Goal: Information Seeking & Learning: Find specific fact

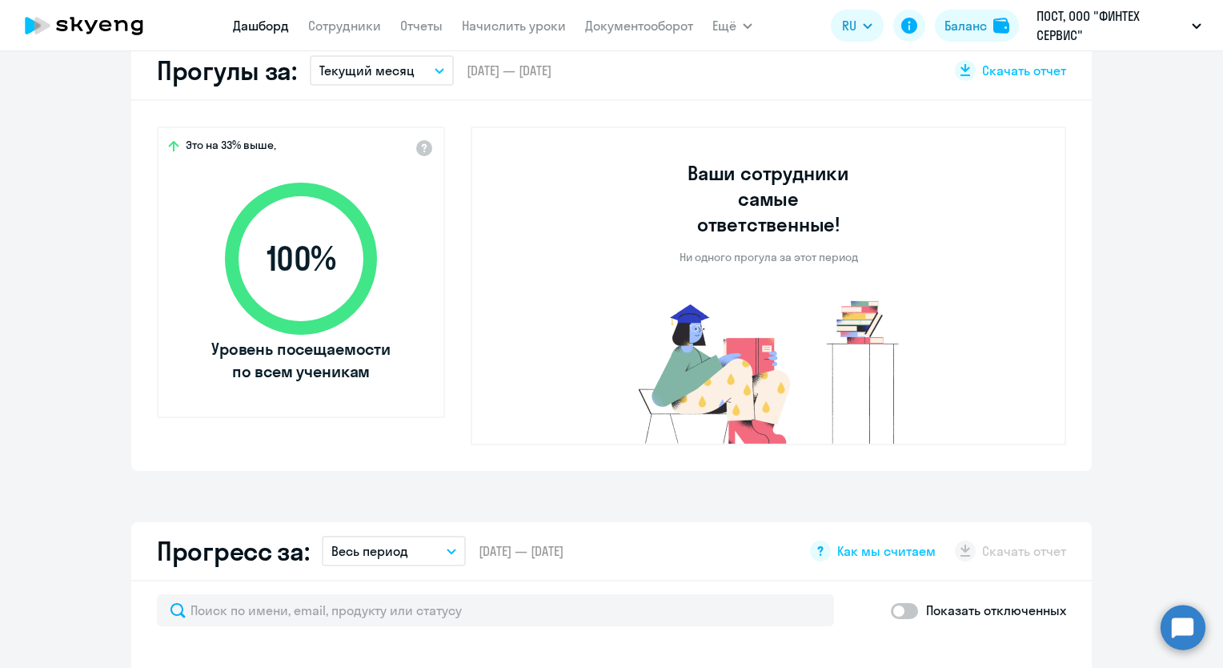
select select "30"
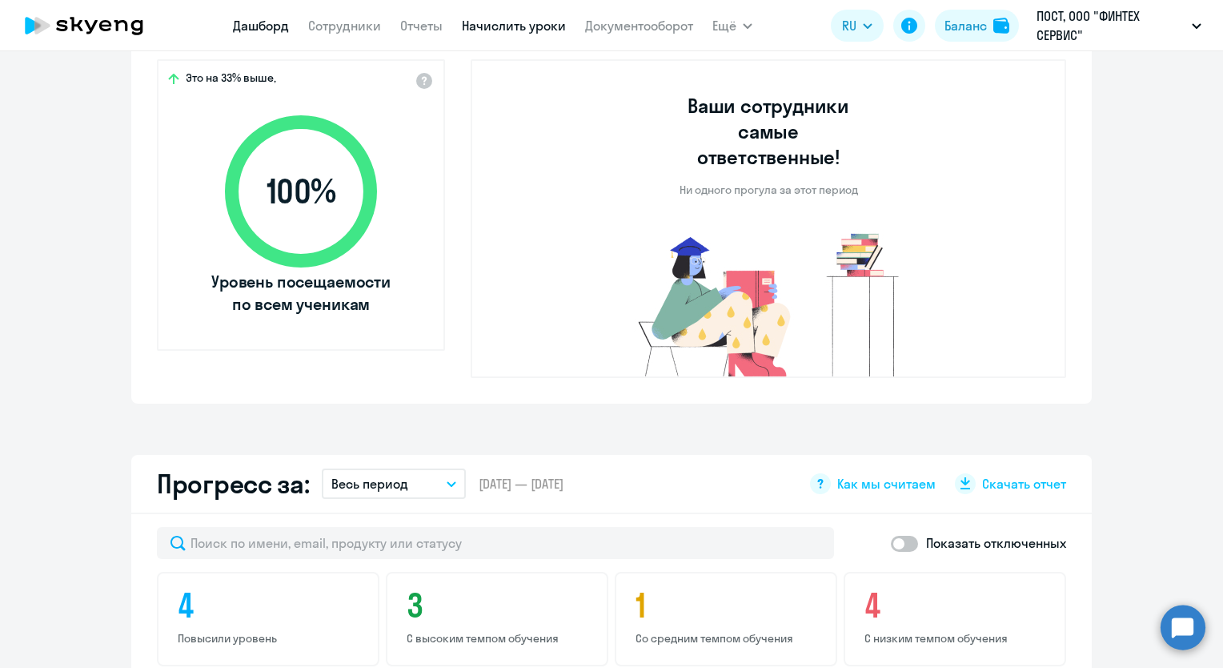
scroll to position [320, 0]
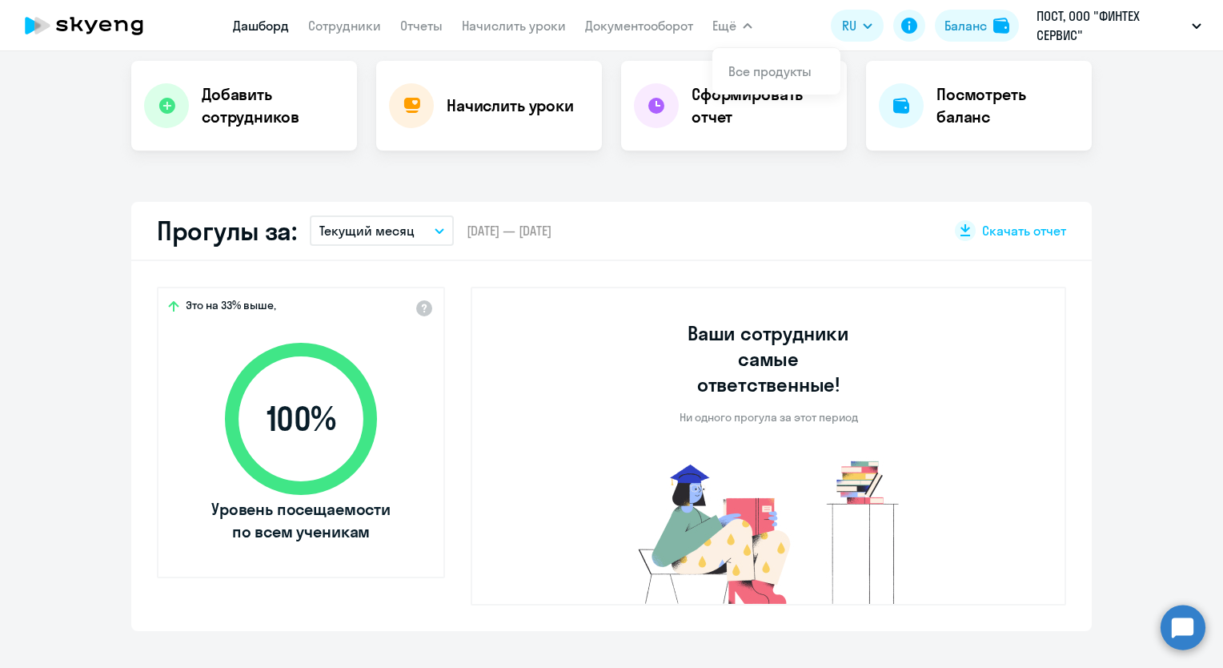
click at [756, 26] on app-header "[PERSON_NAME] Отчеты Начислить уроки Документооборот Ещё Все продукты Дашборд С…" at bounding box center [611, 25] width 1223 height 51
click at [740, 27] on button "Ещё" at bounding box center [732, 26] width 40 height 32
click at [732, 62] on app-menu-item-link "Все продукты" at bounding box center [776, 71] width 96 height 19
click at [477, 107] on h4 "Начислить уроки" at bounding box center [510, 105] width 127 height 22
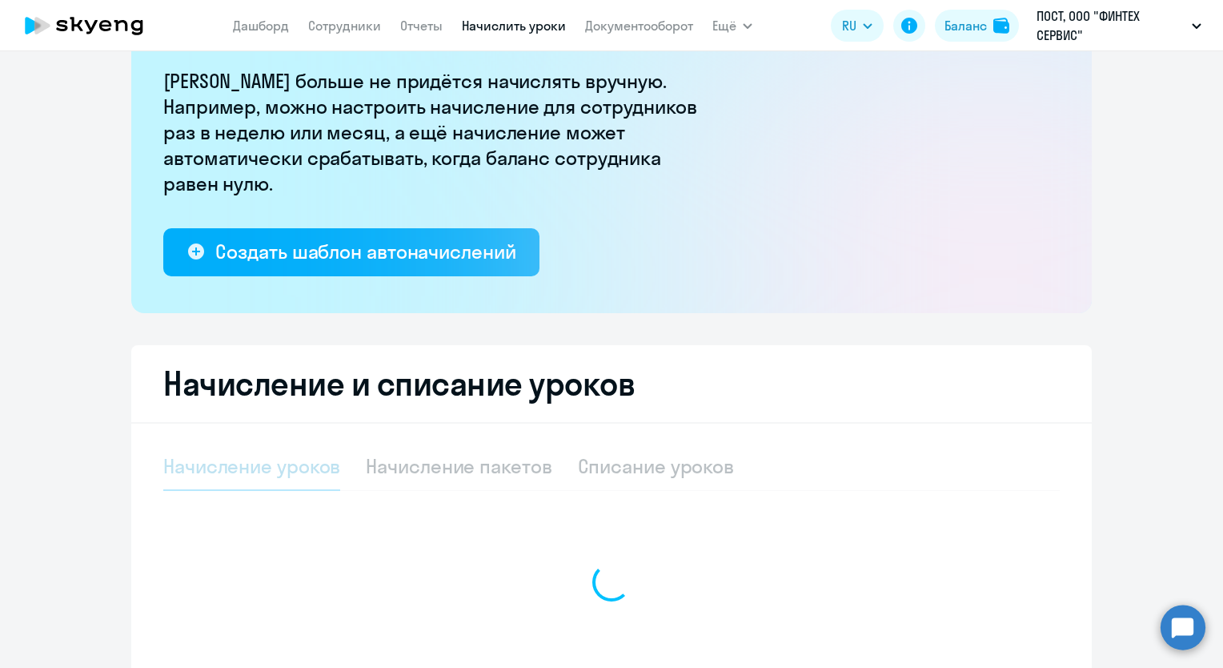
select select "10"
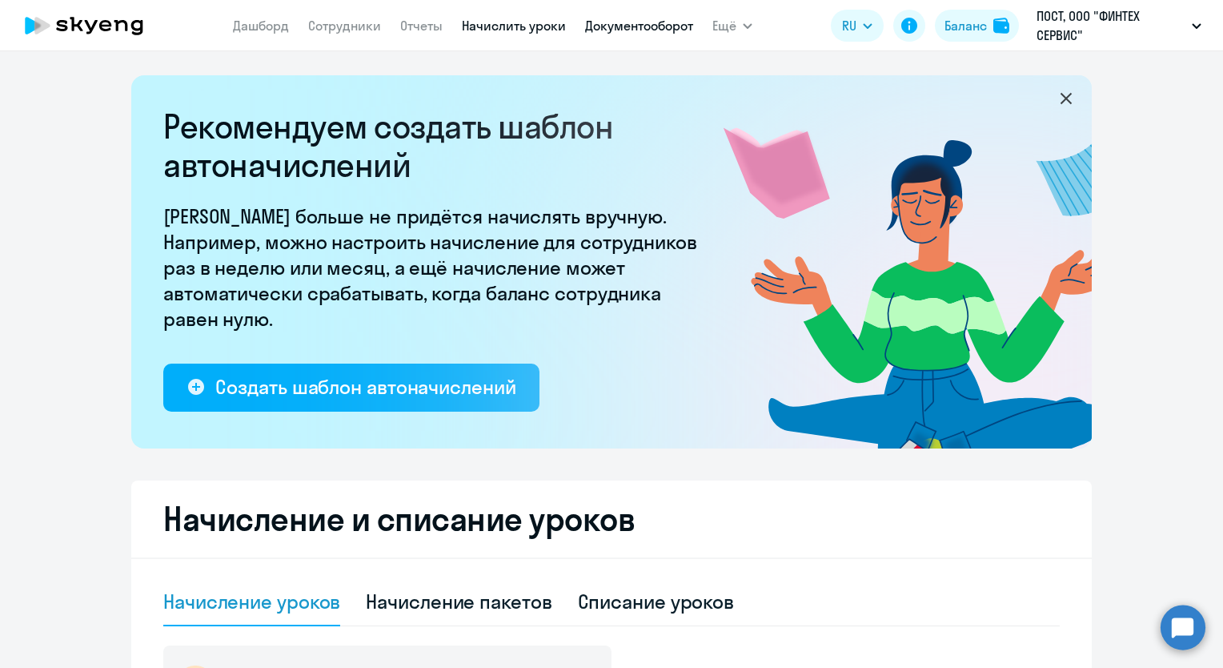
click at [618, 19] on link "Документооборот" at bounding box center [639, 26] width 108 height 16
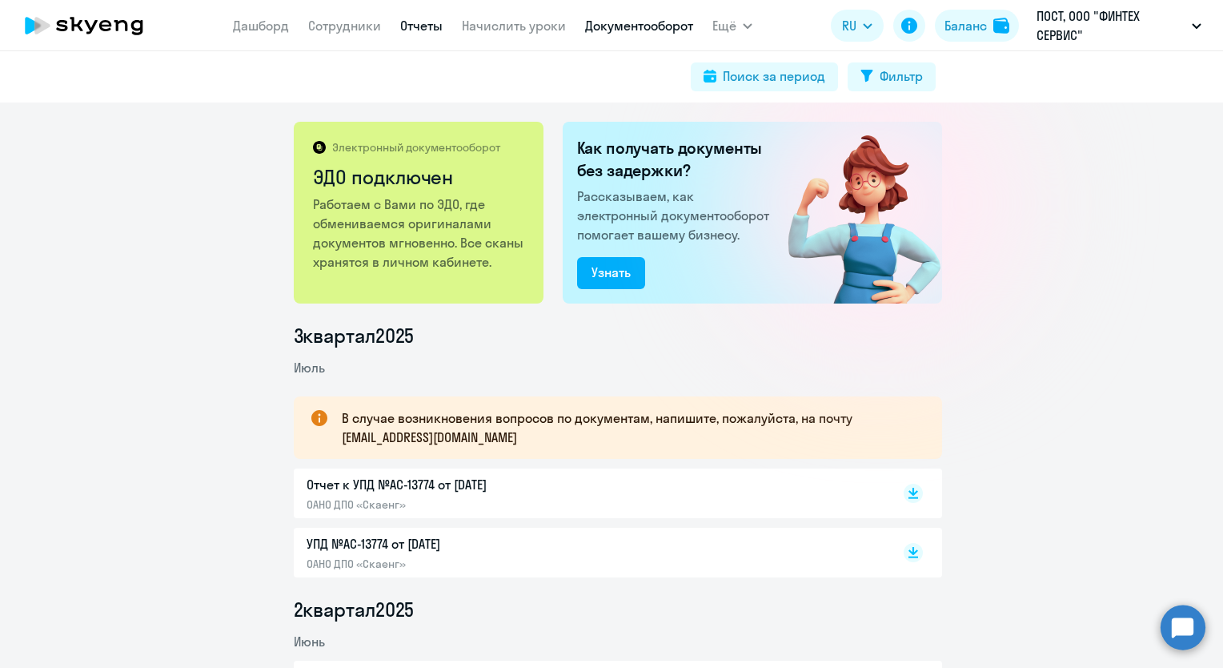
click at [408, 30] on link "Отчеты" at bounding box center [421, 26] width 42 height 16
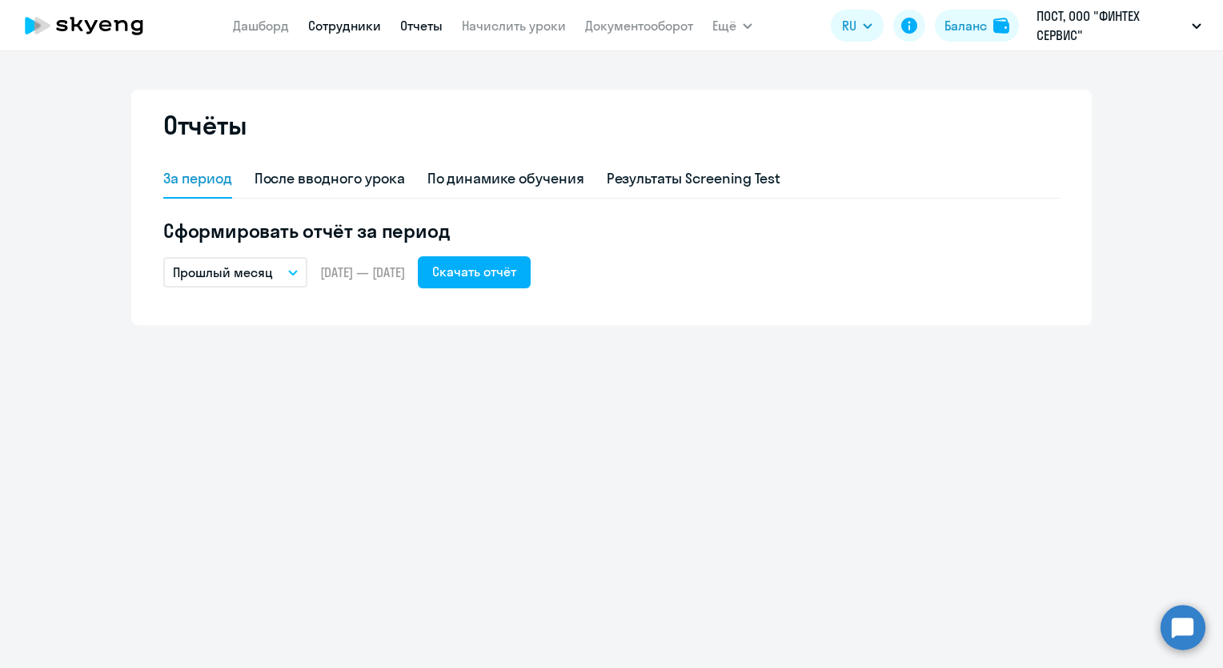
click at [374, 31] on link "Сотрудники" at bounding box center [344, 26] width 73 height 16
select select "30"
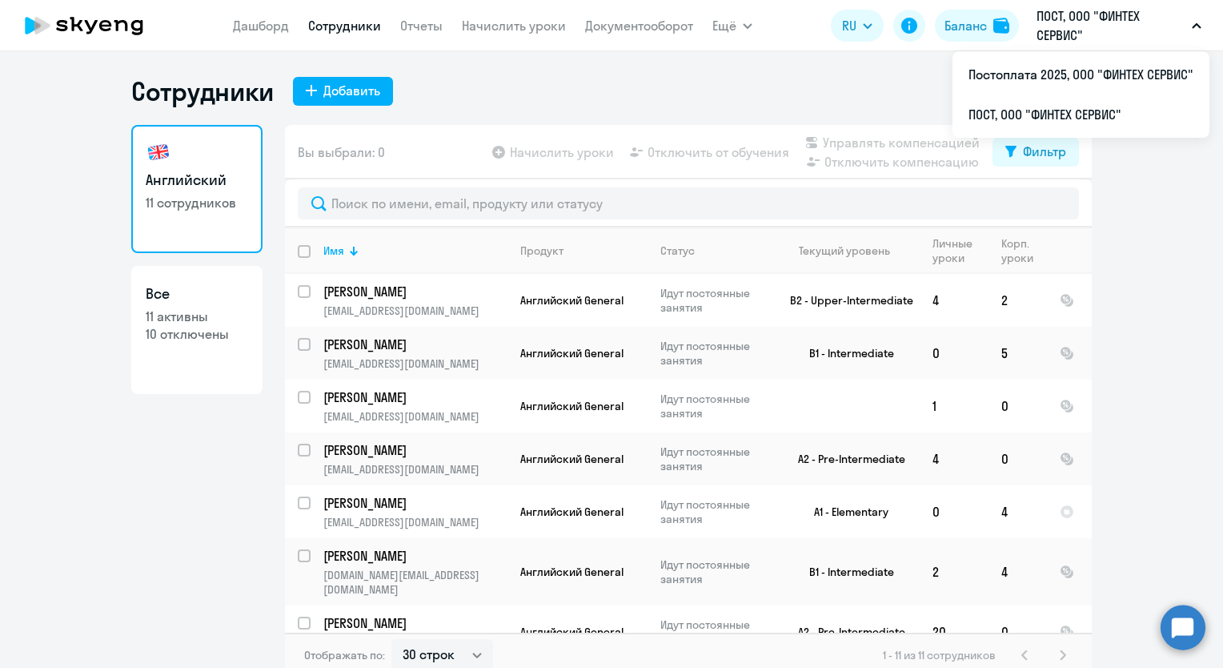
click at [1068, 33] on p "ПОСТ, ООО "ФИНТЕХ СЕРВИС"" at bounding box center [1111, 25] width 149 height 38
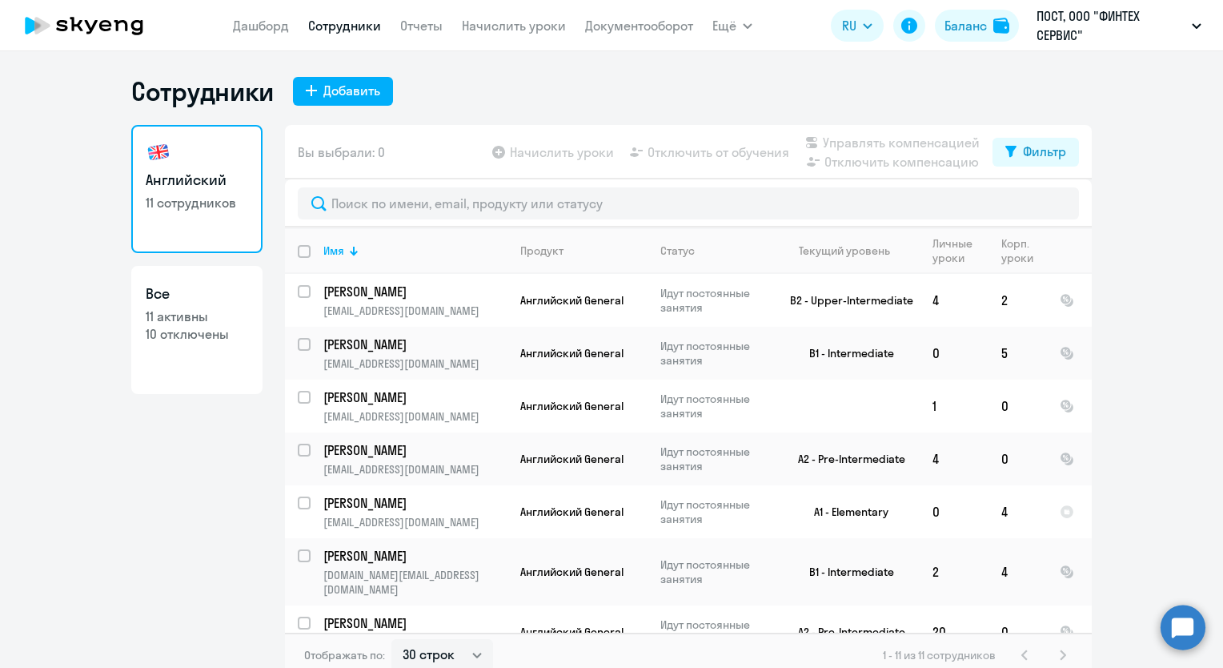
click at [1068, 33] on p "ПОСТ, ООО "ФИНТЕХ СЕРВИС"" at bounding box center [1111, 25] width 149 height 38
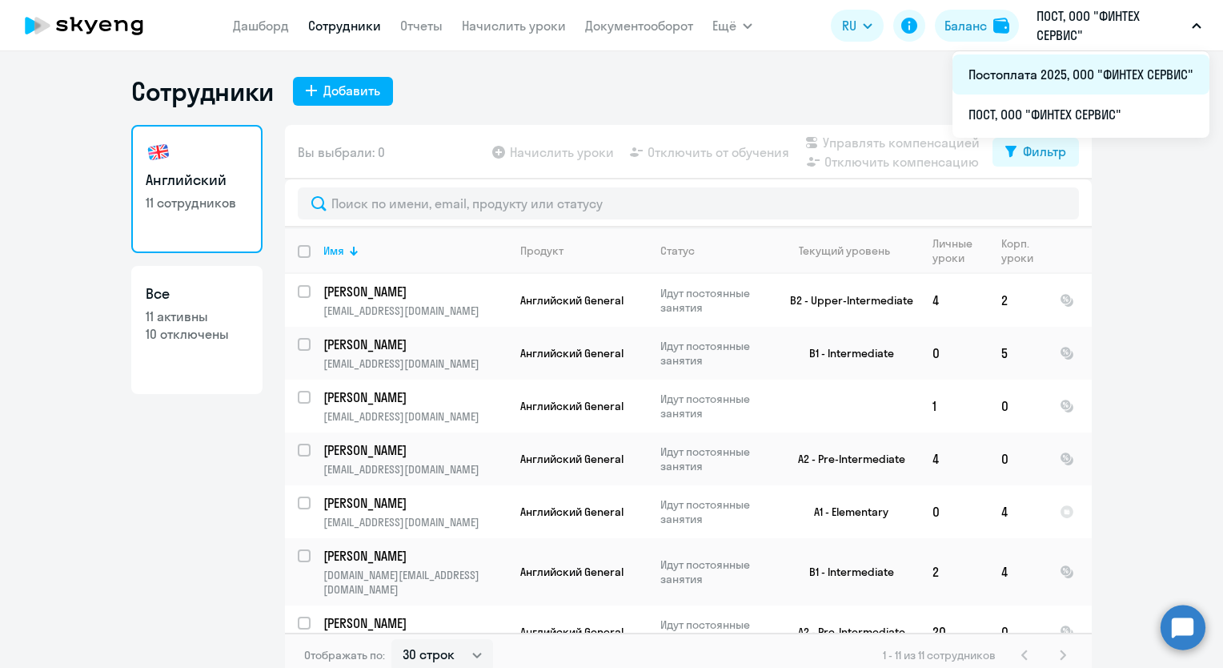
click at [1049, 71] on li "Постоплата 2025, ООО "ФИНТЕХ СЕРВИС"" at bounding box center [1080, 74] width 257 height 40
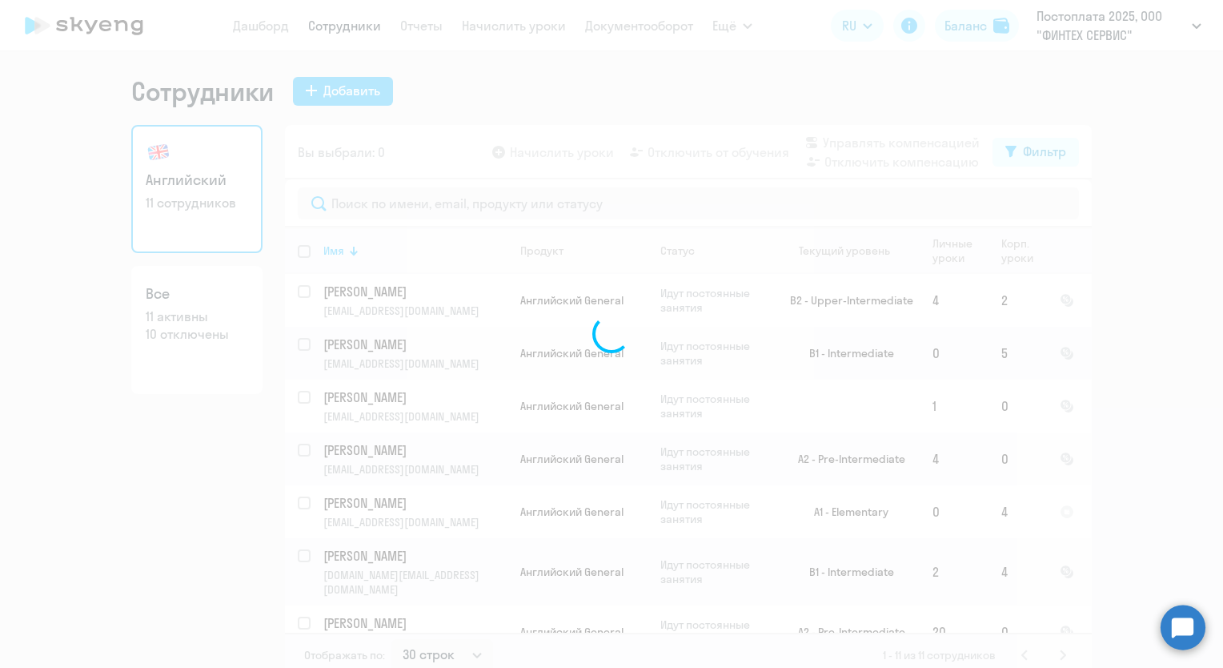
select select "30"
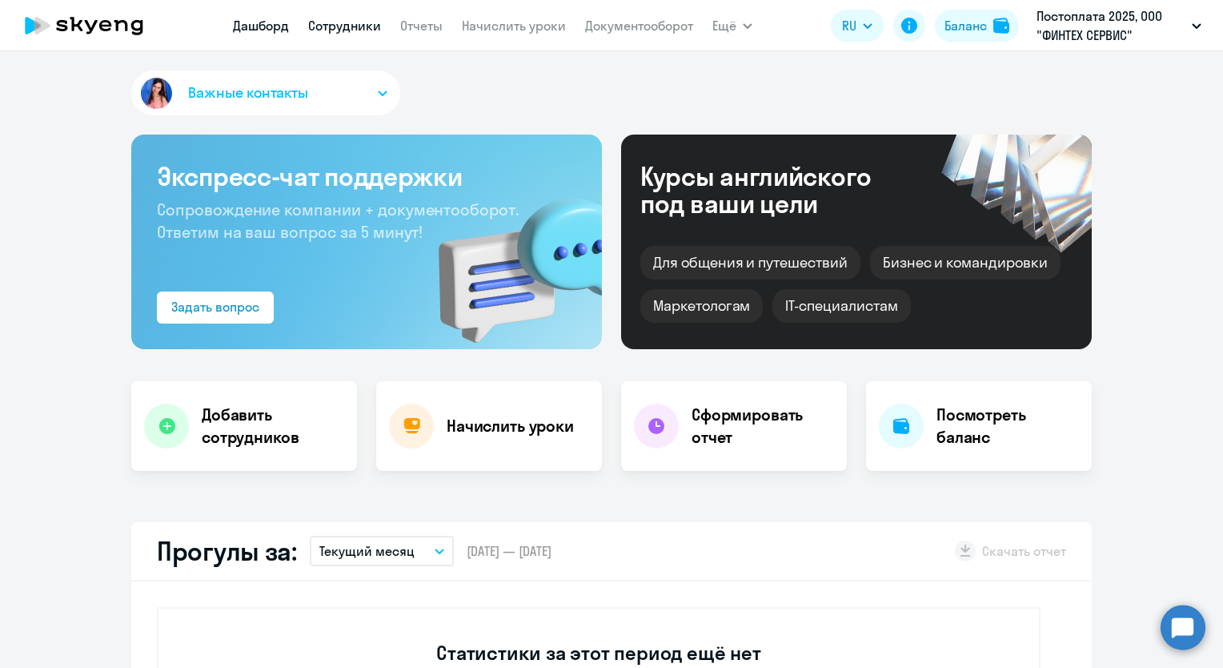
click at [340, 34] on link "Сотрудники" at bounding box center [344, 26] width 73 height 16
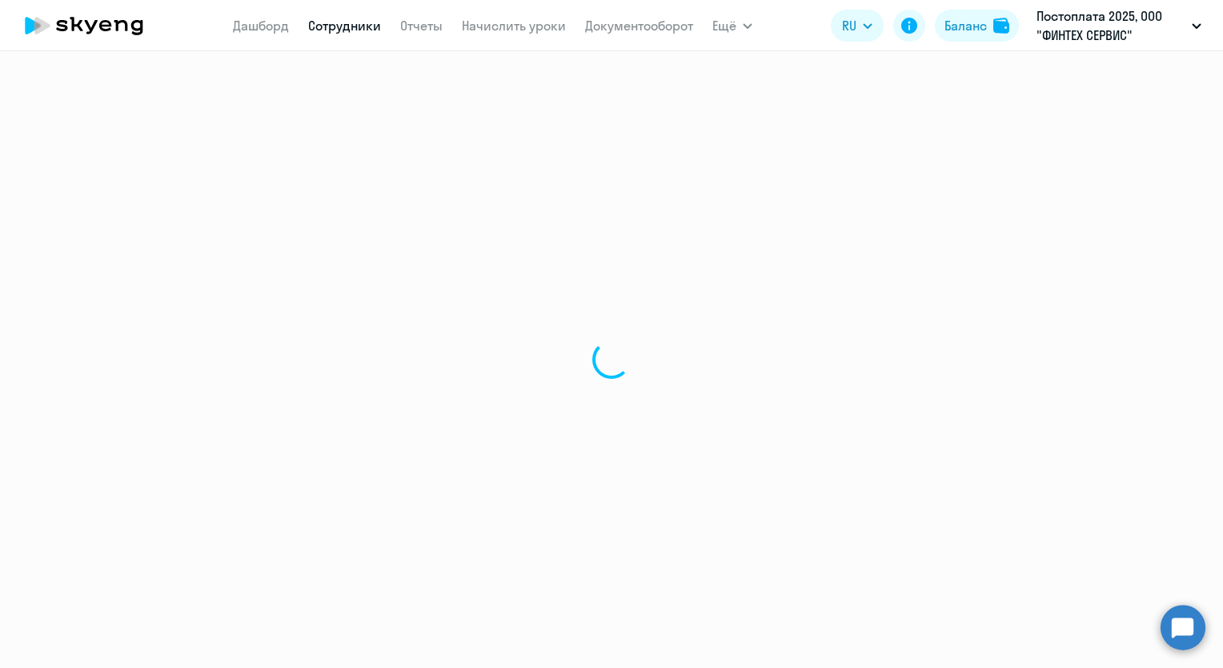
select select "30"
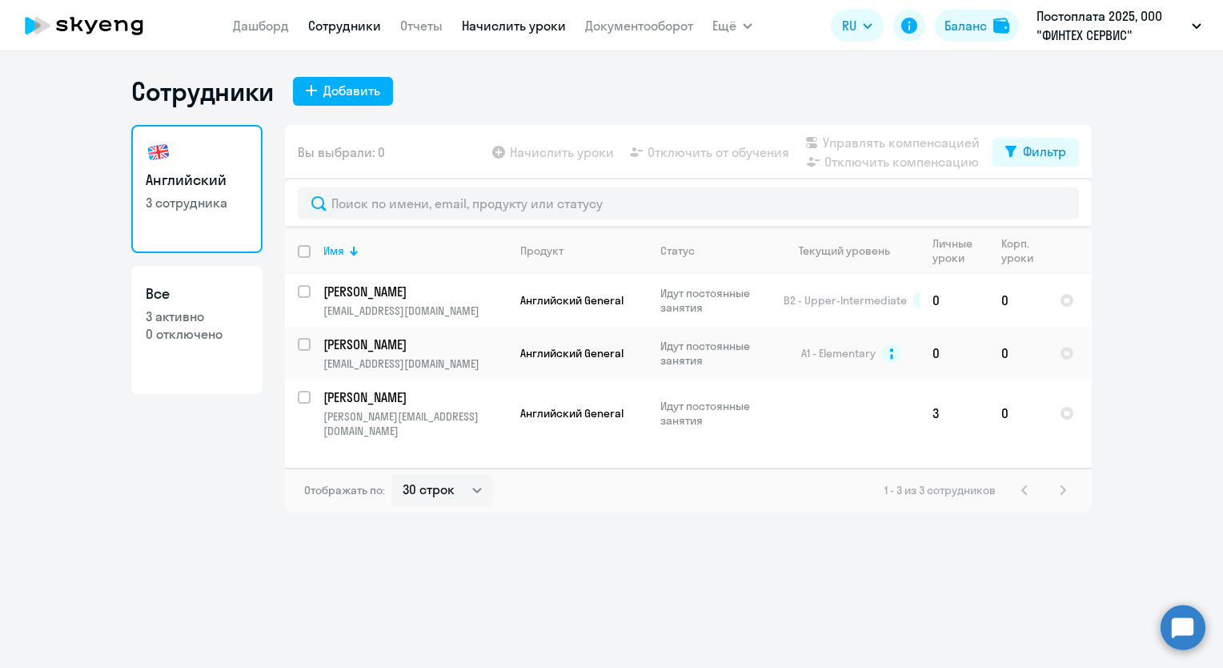
click at [463, 33] on link "Начислить уроки" at bounding box center [514, 26] width 104 height 16
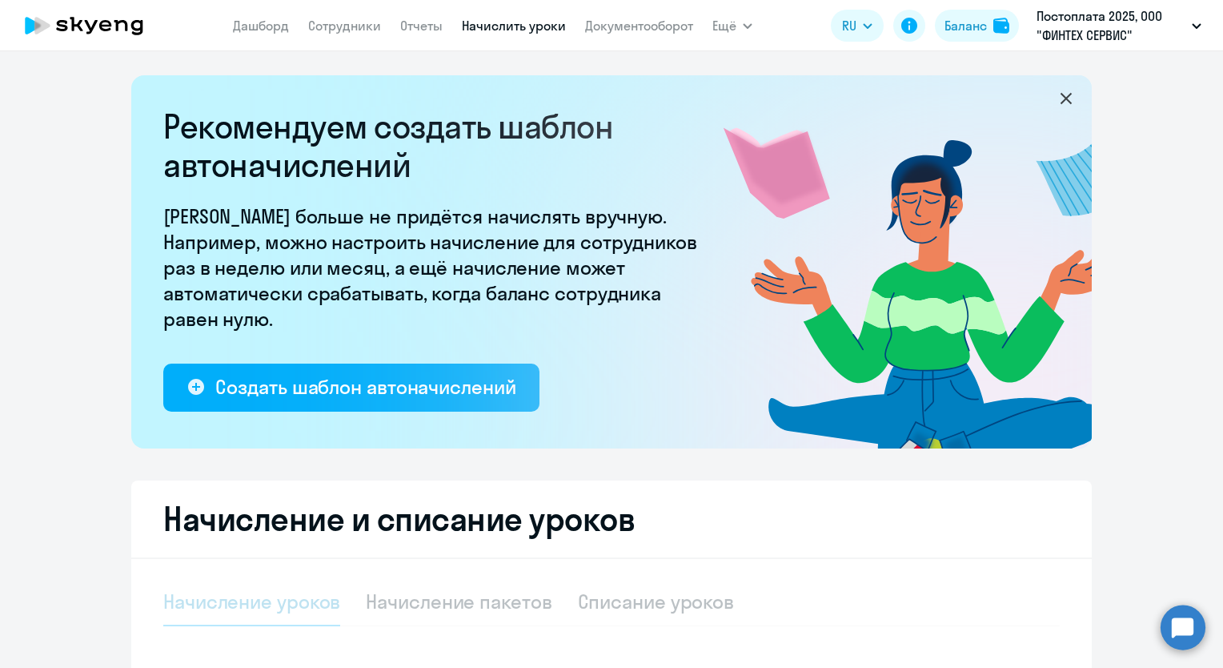
select select "10"
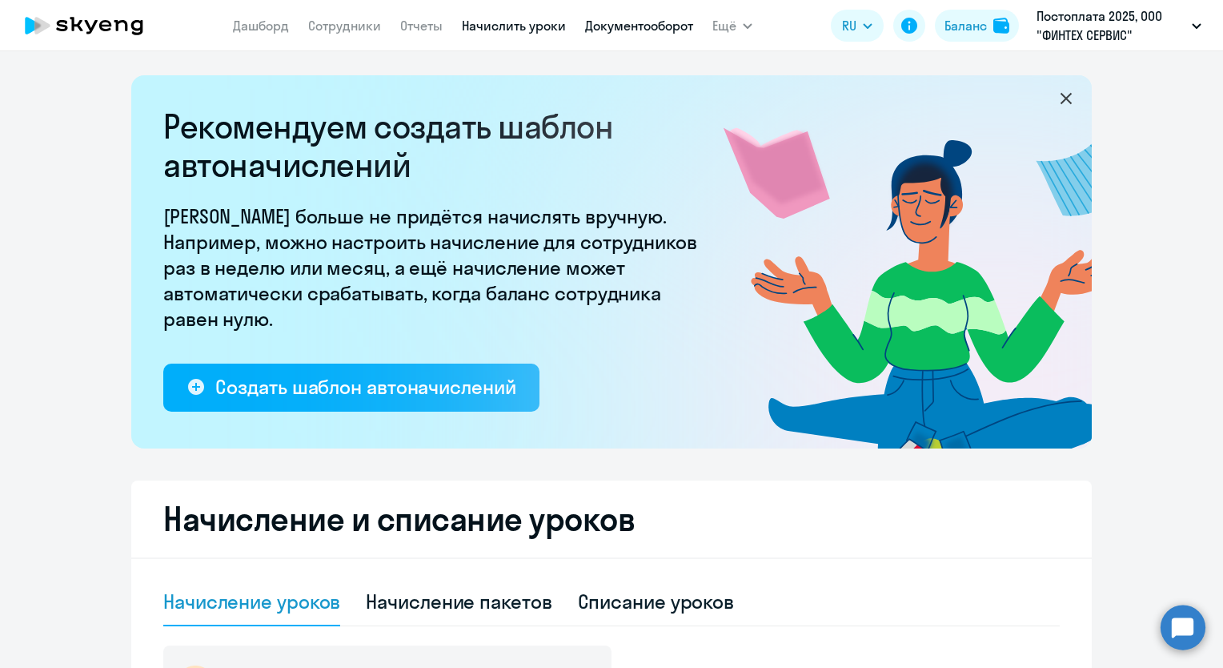
click at [629, 33] on link "Документооборот" at bounding box center [639, 26] width 108 height 16
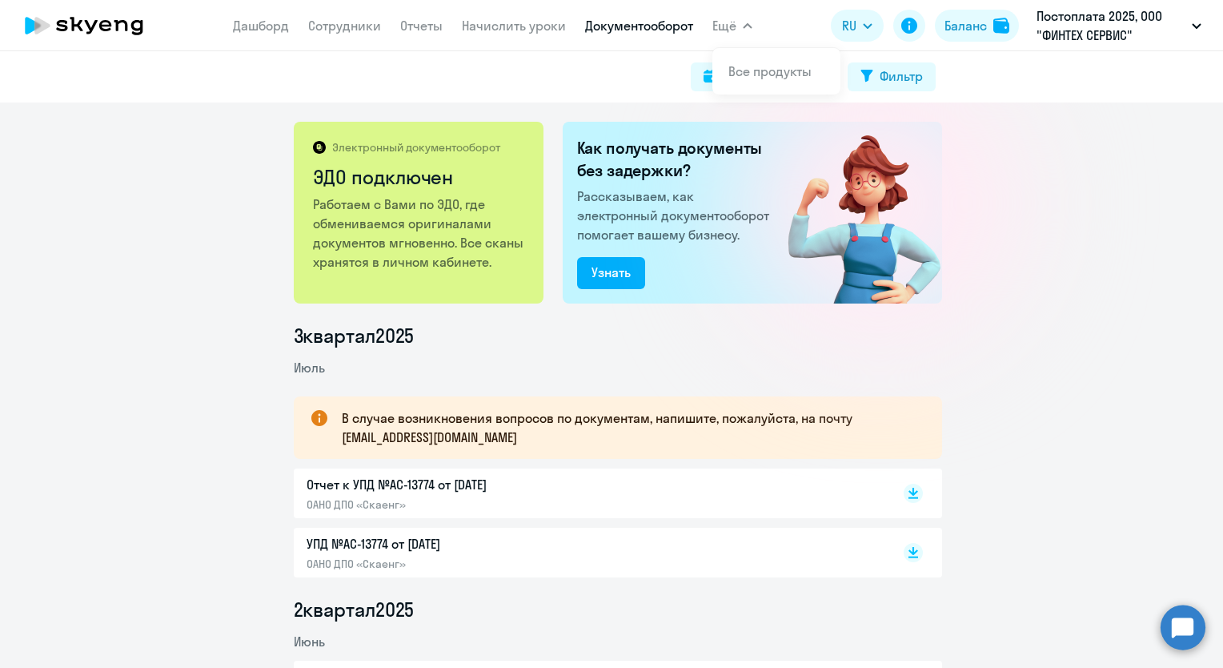
click at [717, 40] on button "Ещё" at bounding box center [732, 26] width 40 height 32
click at [271, 33] on link "Дашборд" at bounding box center [261, 26] width 56 height 16
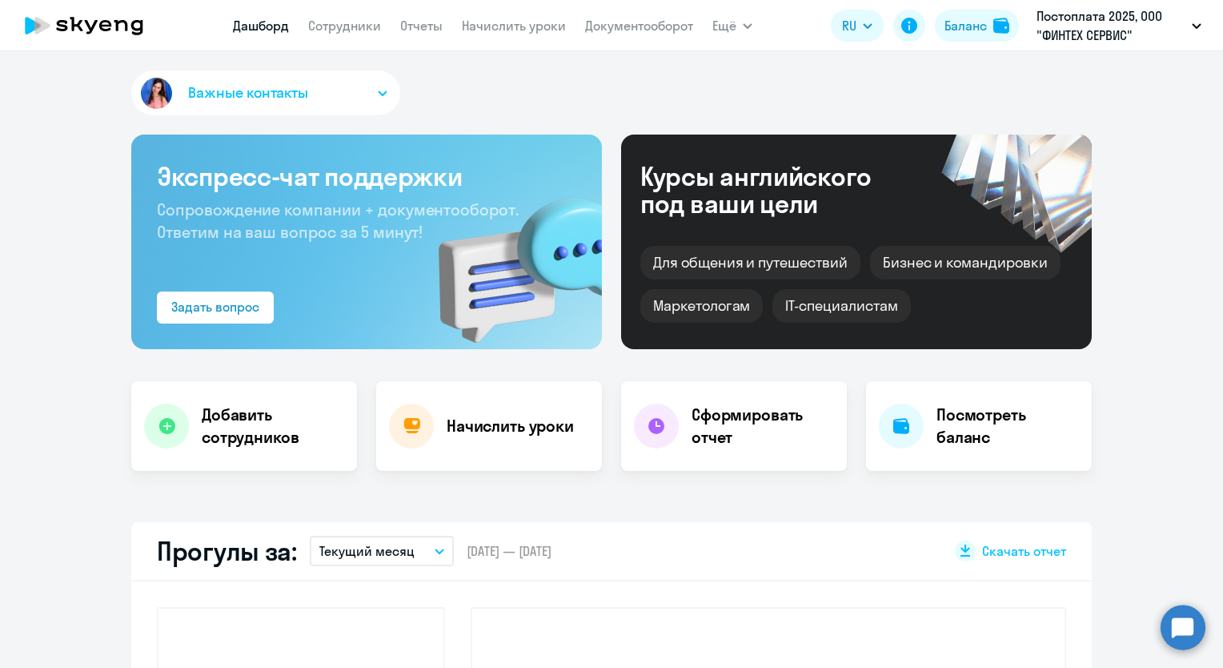
select select "30"
click at [962, 430] on h4 "Посмотреть баланс" at bounding box center [1007, 425] width 142 height 45
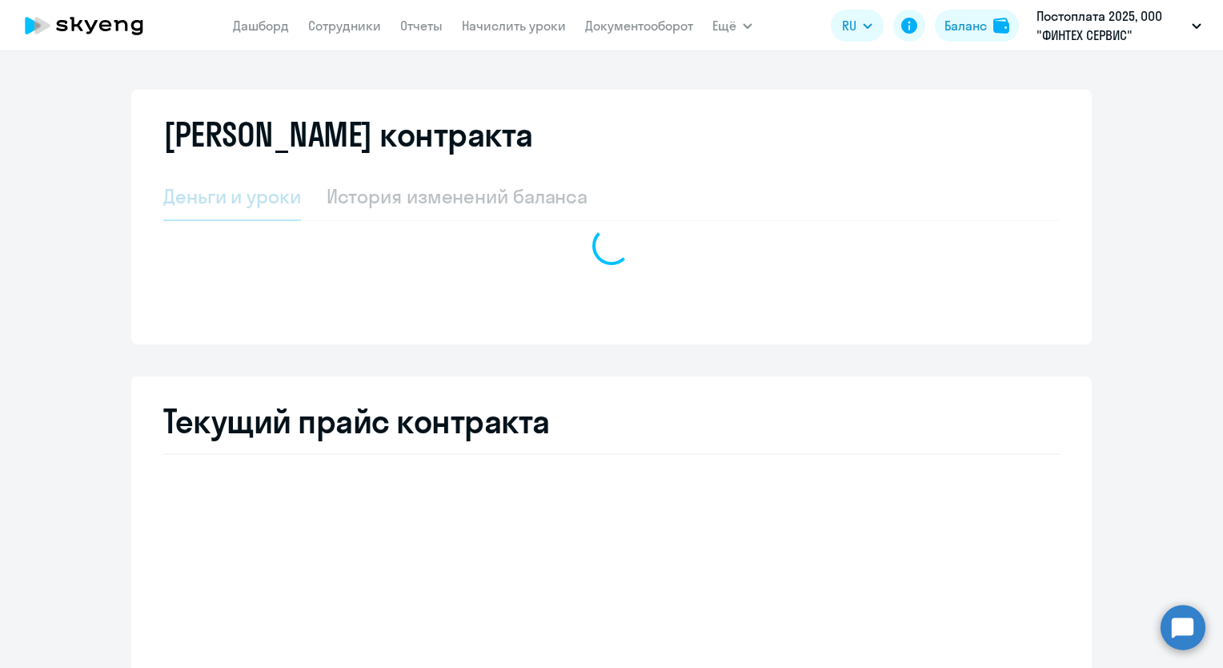
select select "english_adult_not_native_speaker"
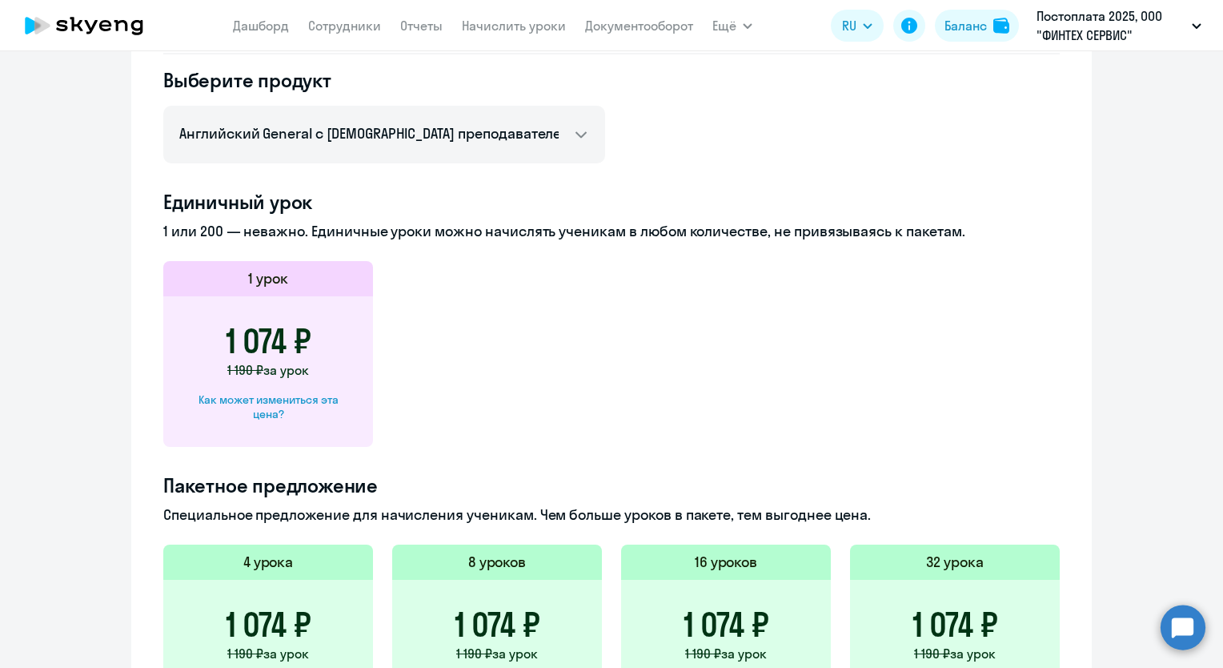
scroll to position [606, 0]
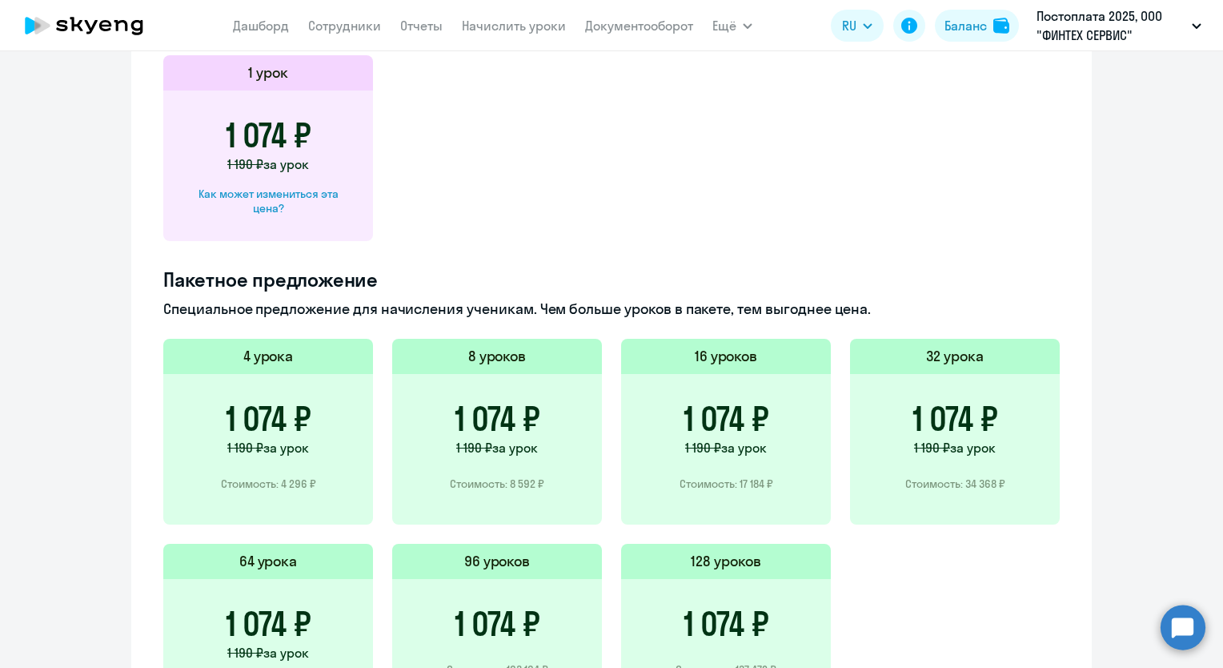
click at [226, 424] on h3 "1 074 ₽" at bounding box center [269, 418] width 86 height 38
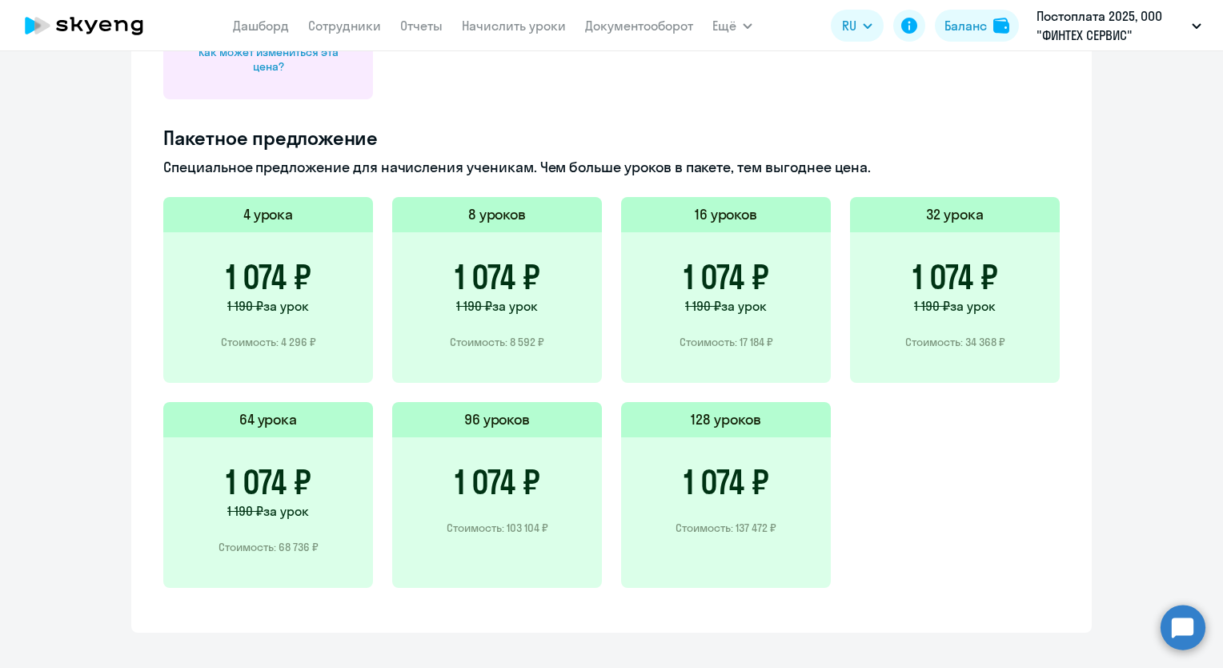
scroll to position [766, 0]
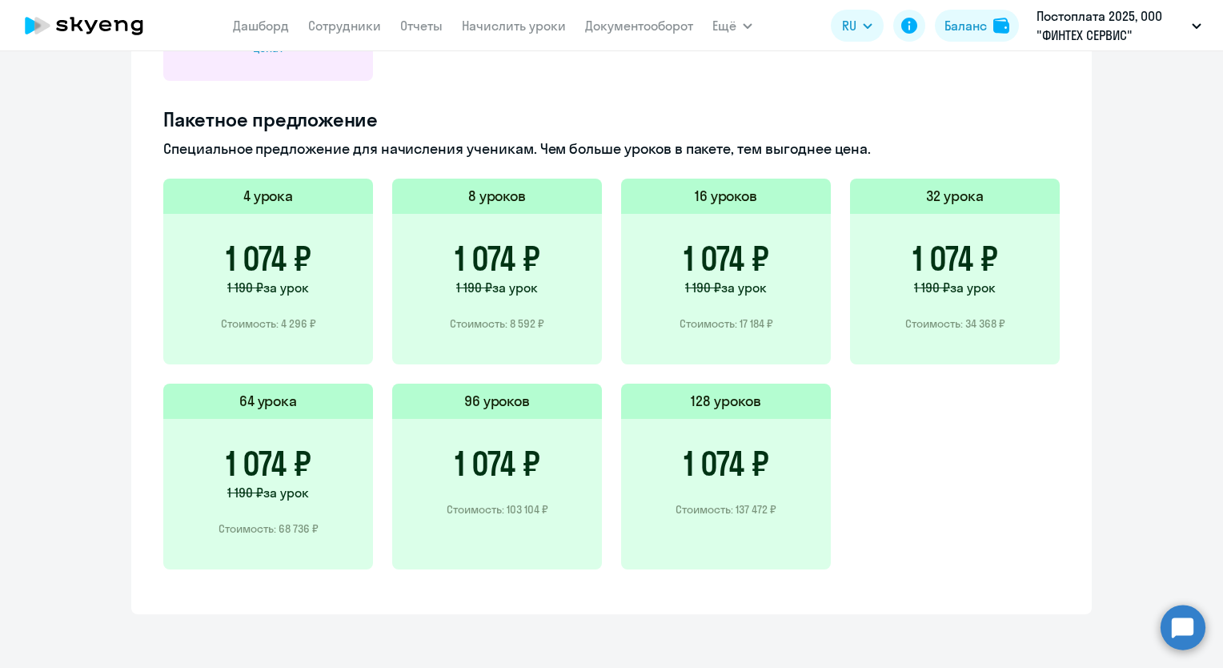
drag, startPoint x: 215, startPoint y: 247, endPoint x: 352, endPoint y: 255, distance: 137.1
click at [352, 255] on div "1 074 ₽ 1 190 ₽ за урок Стоимость: 4 296 ₽" at bounding box center [268, 289] width 210 height 150
copy h3 "1 074 ₽"
click at [284, 272] on h3 "1 074 ₽" at bounding box center [269, 258] width 86 height 38
